Goal: Transaction & Acquisition: Purchase product/service

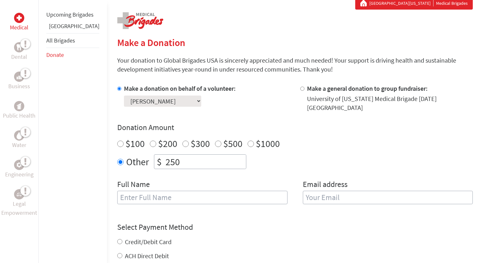
scroll to position [136, 0]
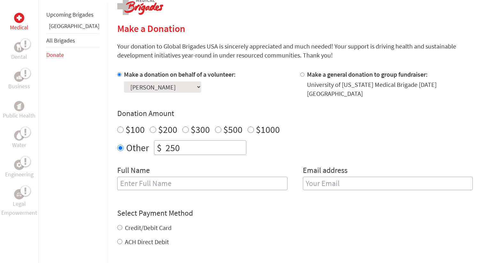
click at [188, 181] on input "text" at bounding box center [202, 183] width 170 height 13
type input "[PERSON_NAME]"
type input "[EMAIL_ADDRESS][DOMAIN_NAME]"
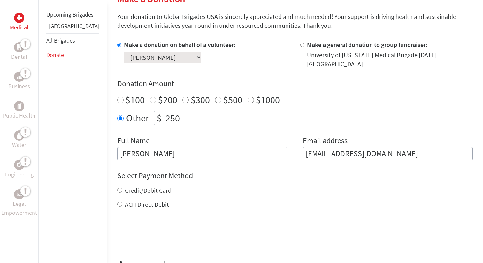
scroll to position [169, 0]
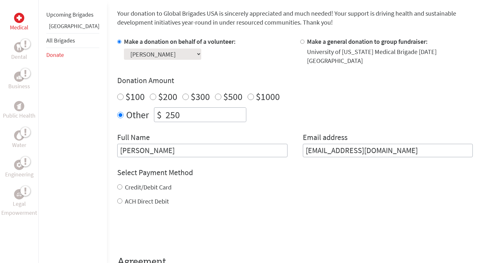
click at [148, 183] on label "Credit/Debit Card" at bounding box center [148, 187] width 47 height 8
click at [122, 184] on input "Credit/Debit Card" at bounding box center [119, 186] width 5 height 5
radio input "true"
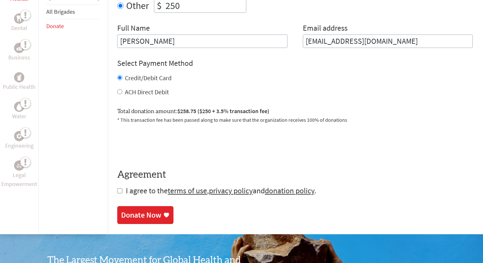
scroll to position [279, 0]
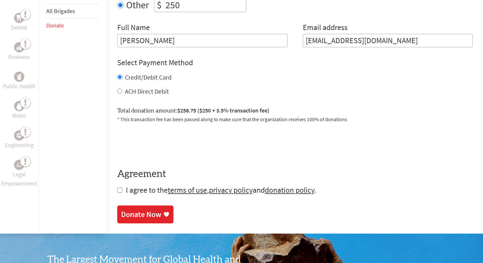
click at [117, 188] on input "checkbox" at bounding box center [119, 190] width 5 height 5
checkbox input "true"
click at [134, 212] on div "Donate Now" at bounding box center [141, 215] width 40 height 10
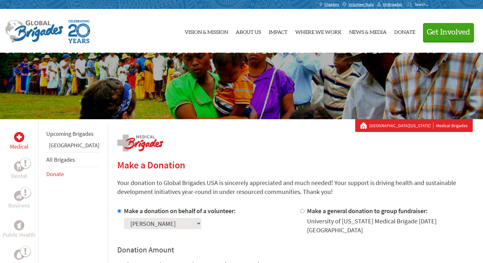
scroll to position [15, 0]
